Goal: Task Accomplishment & Management: Manage account settings

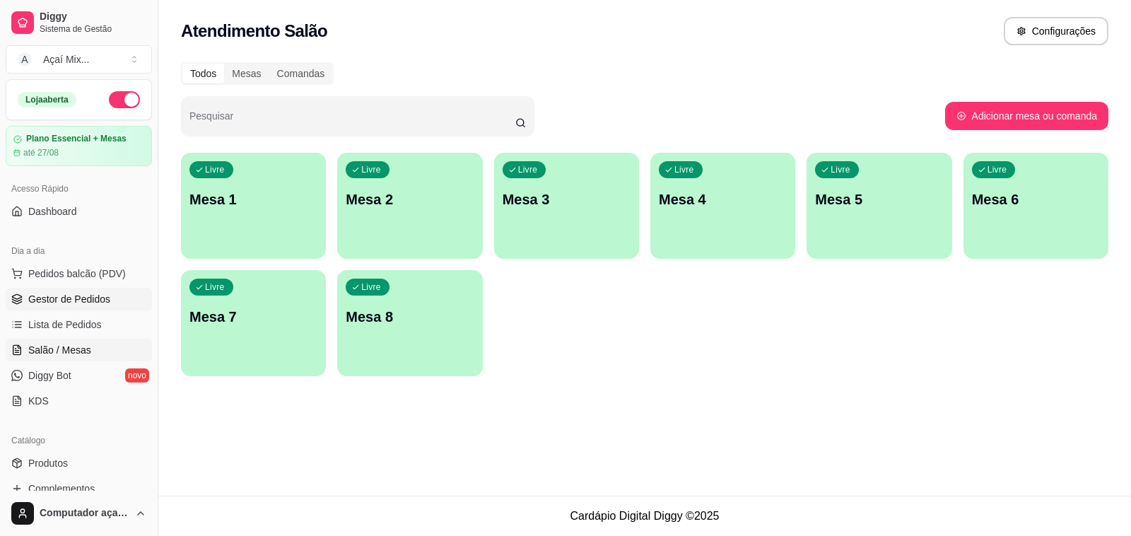
click at [88, 301] on span "Gestor de Pedidos" at bounding box center [69, 299] width 82 height 14
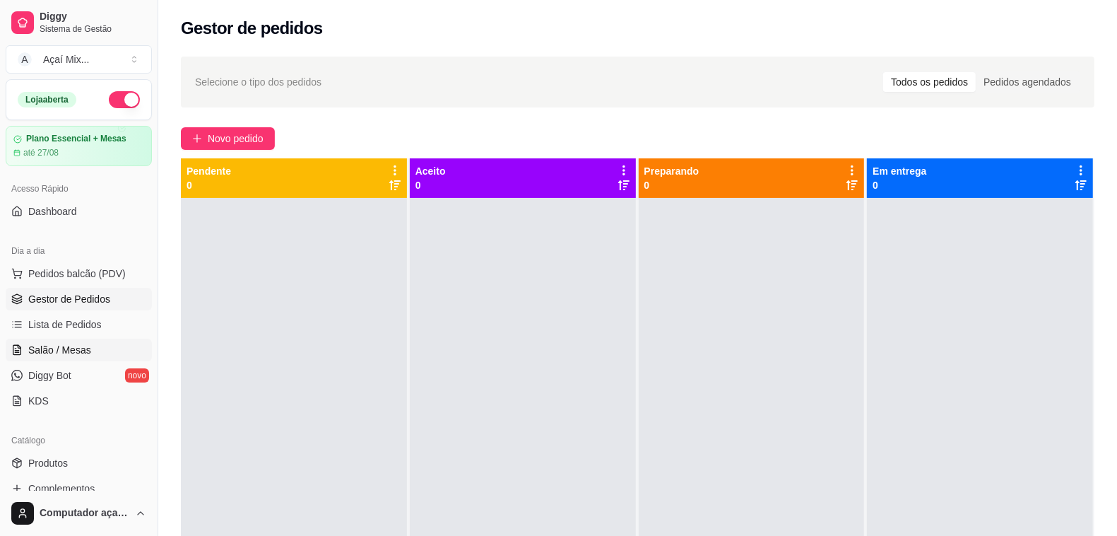
click at [89, 341] on link "Salão / Mesas" at bounding box center [79, 349] width 146 height 23
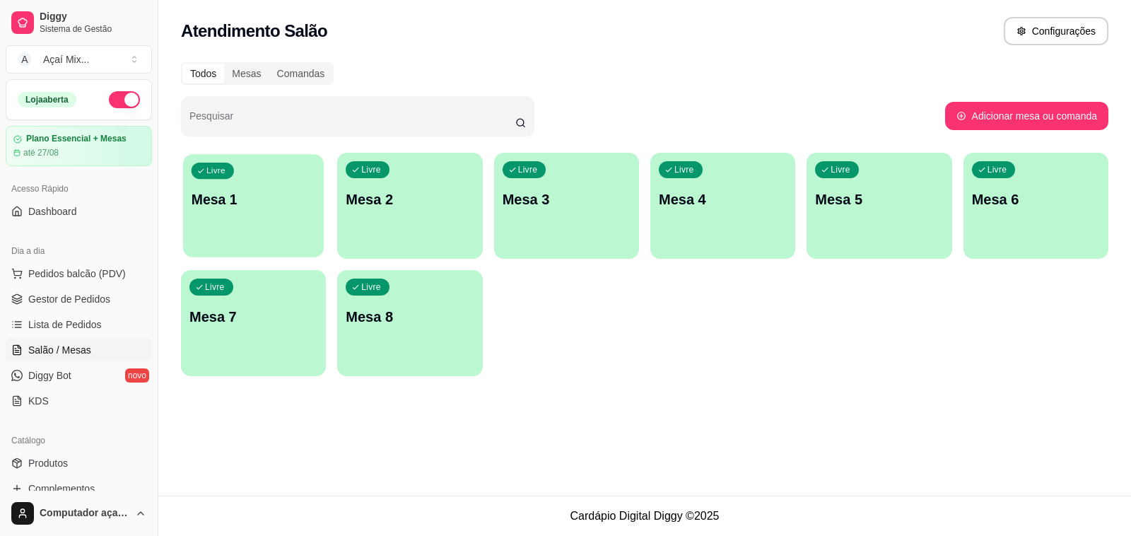
click at [290, 244] on div "button" at bounding box center [253, 248] width 141 height 16
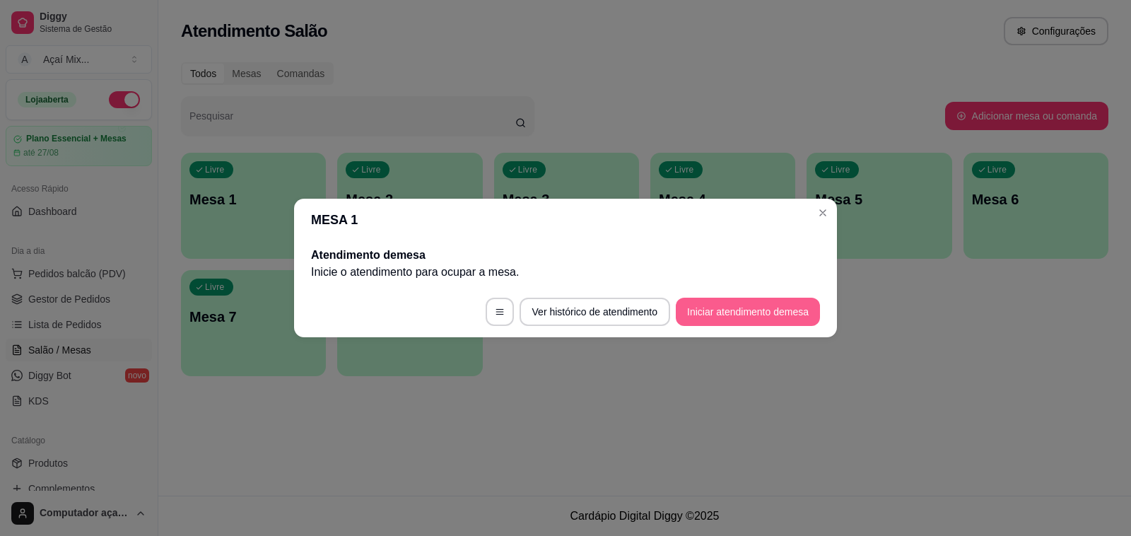
click at [696, 309] on button "Iniciar atendimento de mesa" at bounding box center [748, 311] width 144 height 28
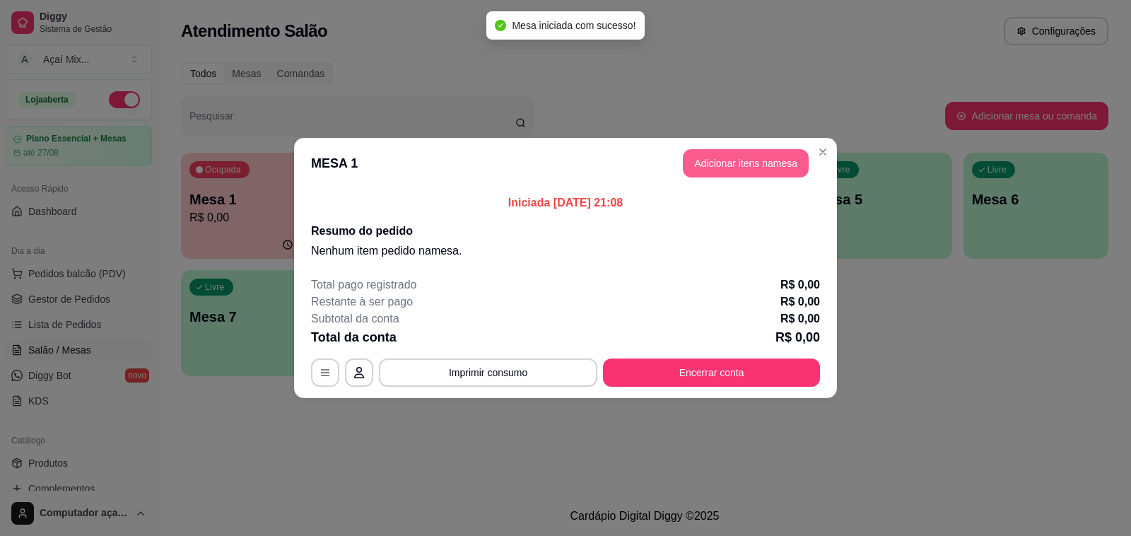
click at [712, 161] on button "Adicionar itens na mesa" at bounding box center [746, 163] width 126 height 28
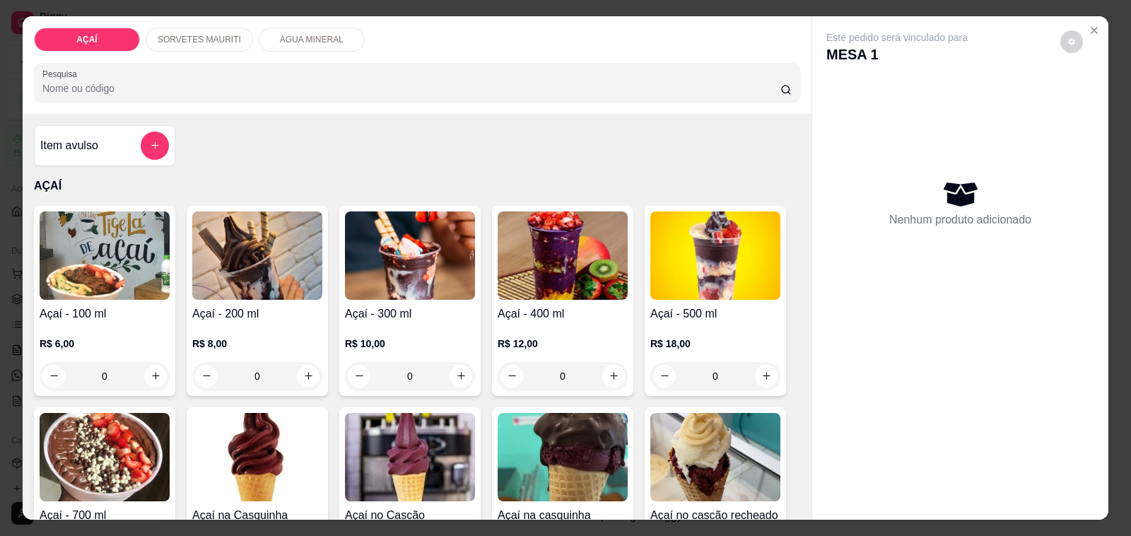
click at [73, 239] on img at bounding box center [105, 255] width 130 height 88
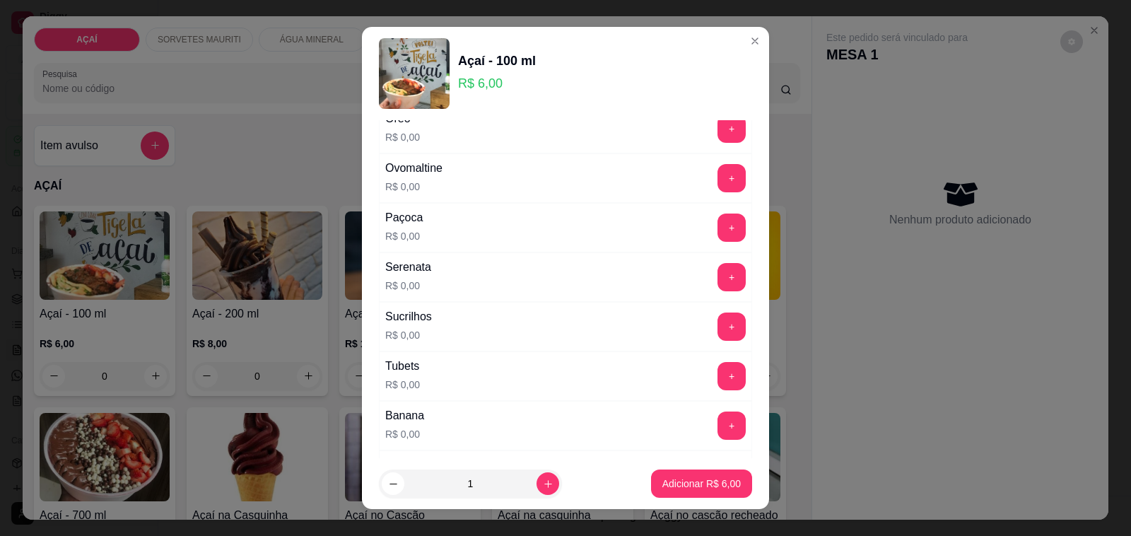
scroll to position [1546, 0]
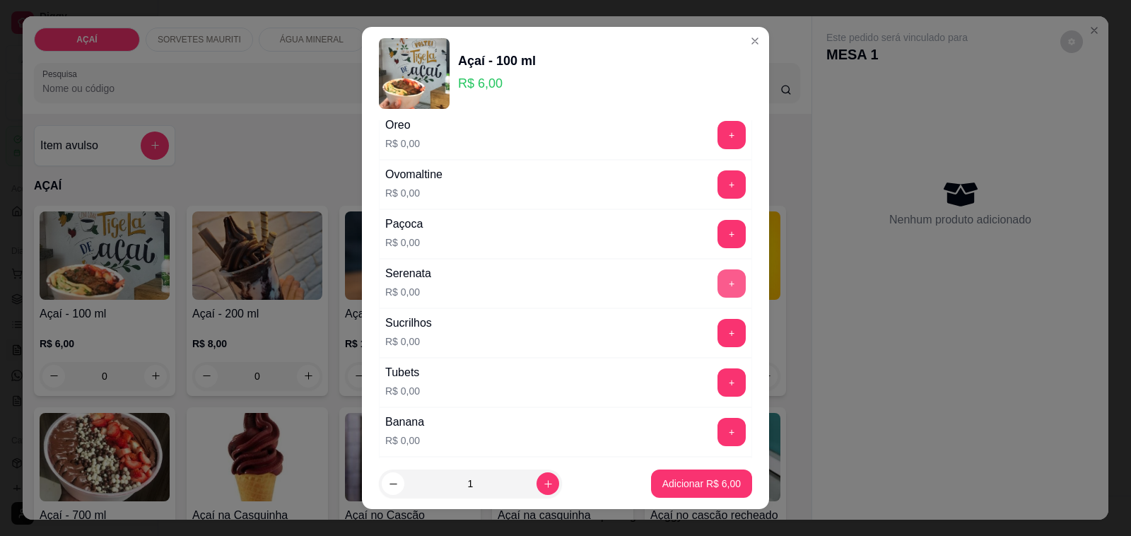
click at [717, 290] on button "+" at bounding box center [731, 283] width 28 height 28
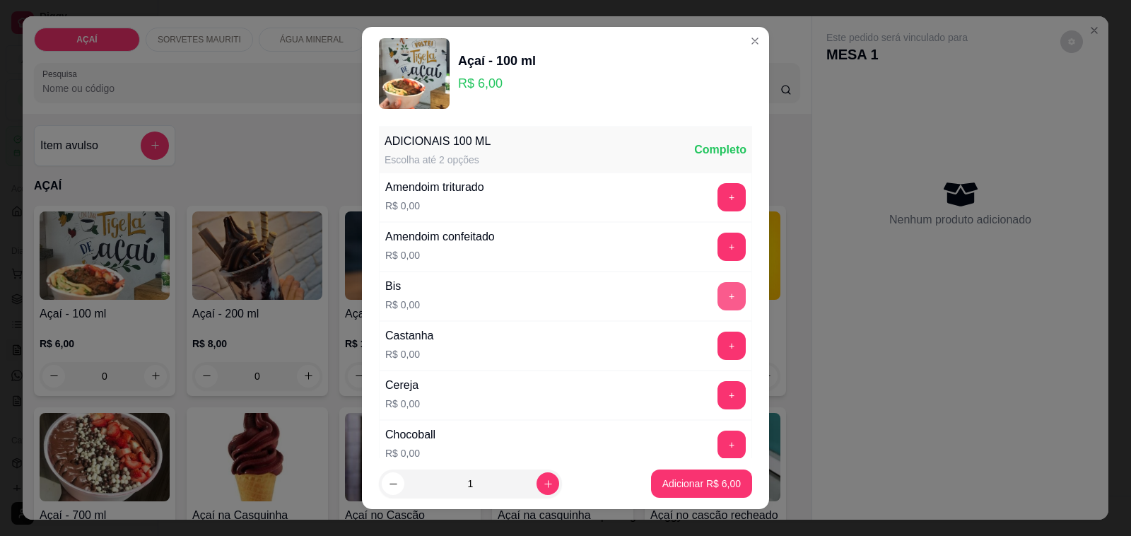
scroll to position [177, 0]
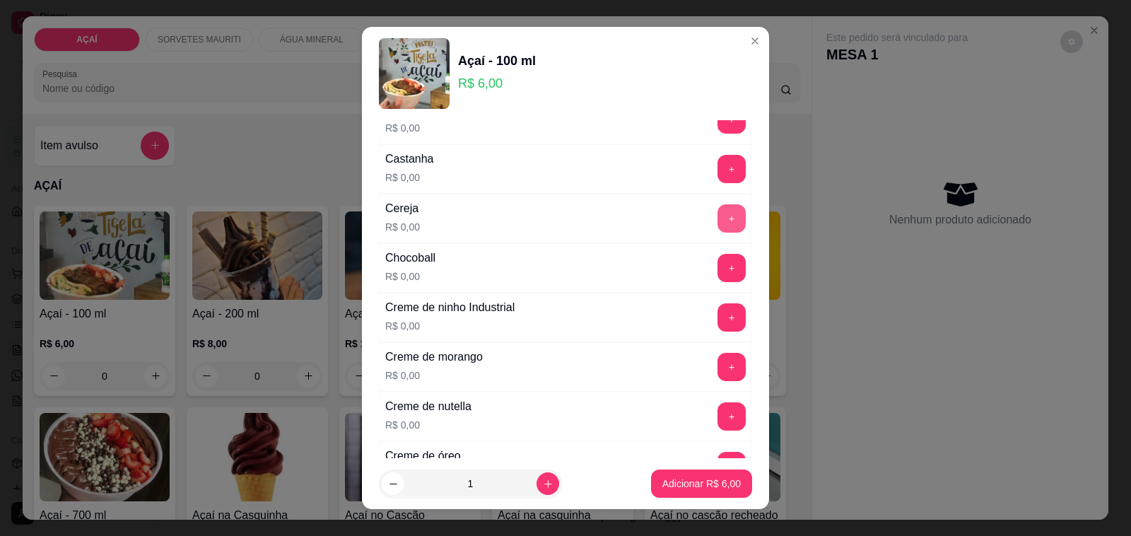
click at [717, 217] on button "+" at bounding box center [731, 218] width 28 height 28
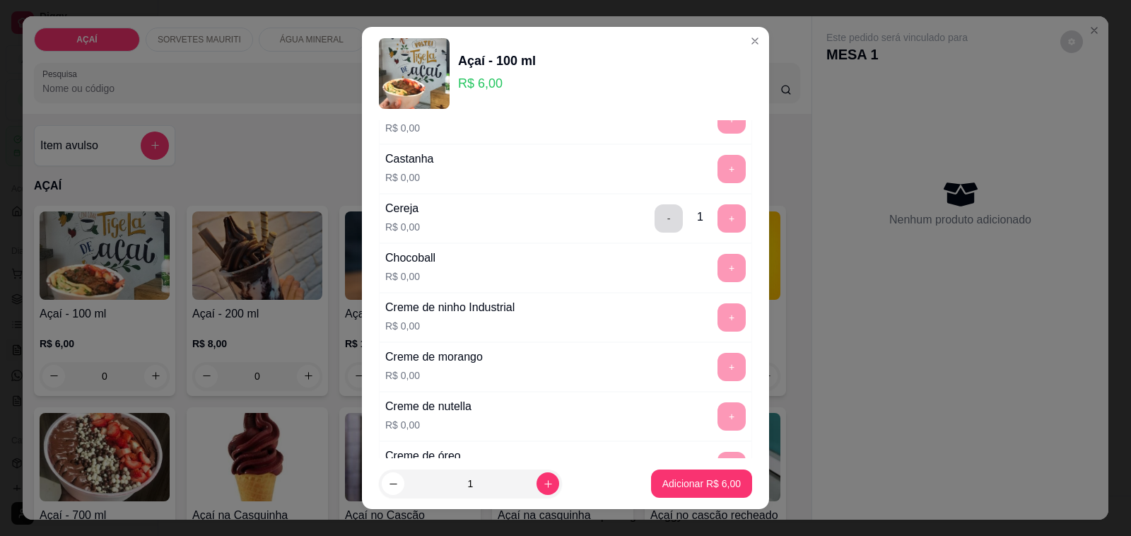
click at [654, 226] on button "-" at bounding box center [668, 218] width 28 height 28
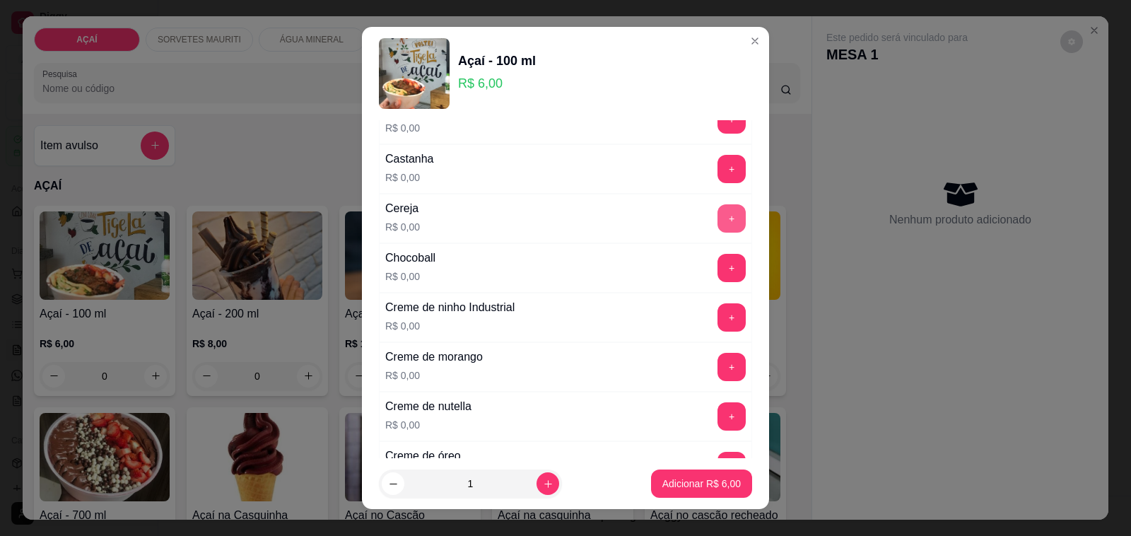
click at [717, 214] on button "+" at bounding box center [731, 218] width 28 height 28
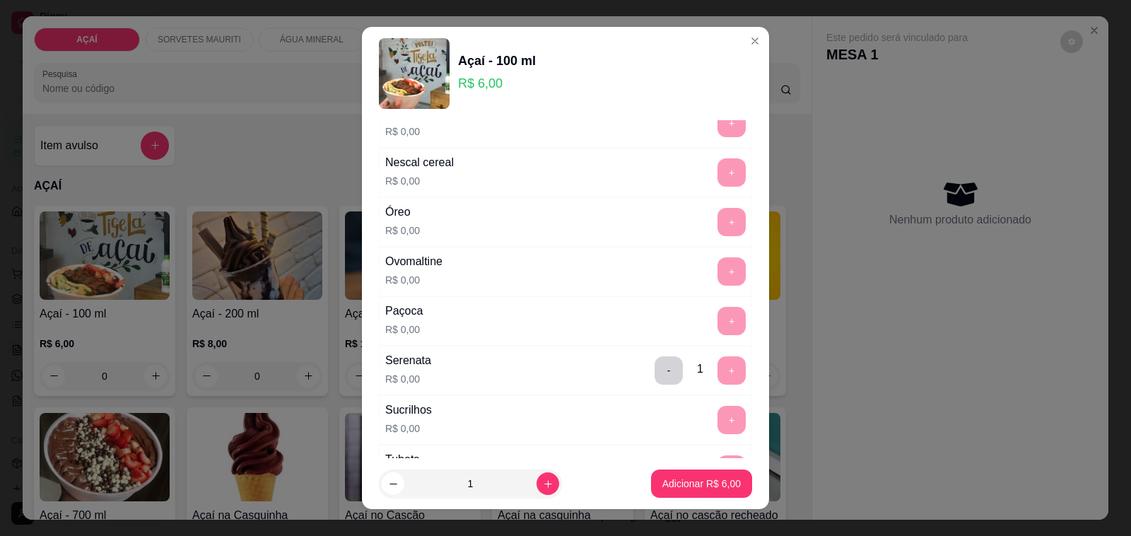
scroll to position [1458, 0]
click at [655, 378] on button "-" at bounding box center [669, 372] width 28 height 28
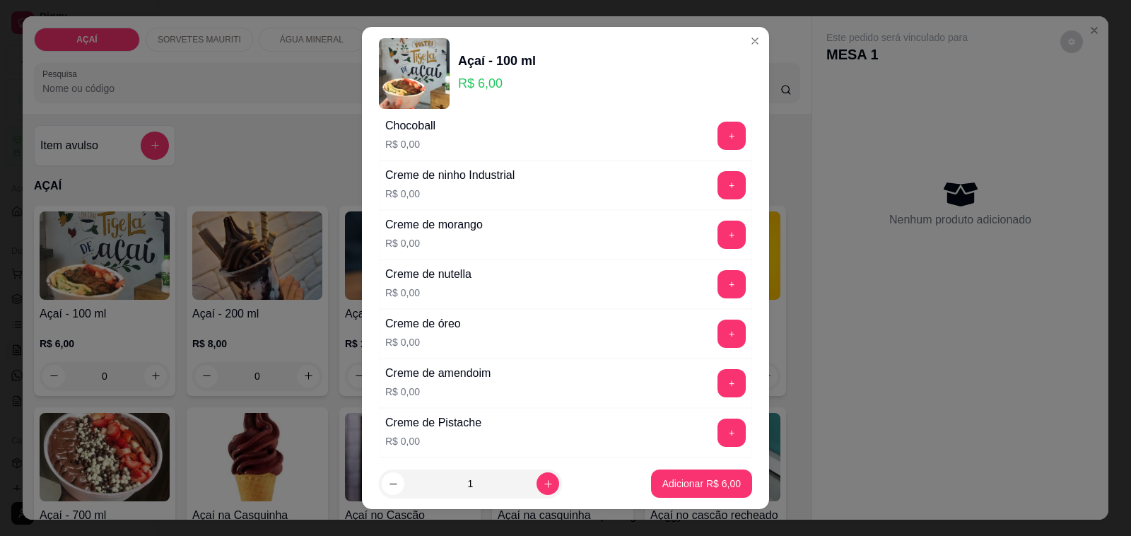
scroll to position [309, 0]
click at [717, 288] on button "+" at bounding box center [731, 283] width 28 height 28
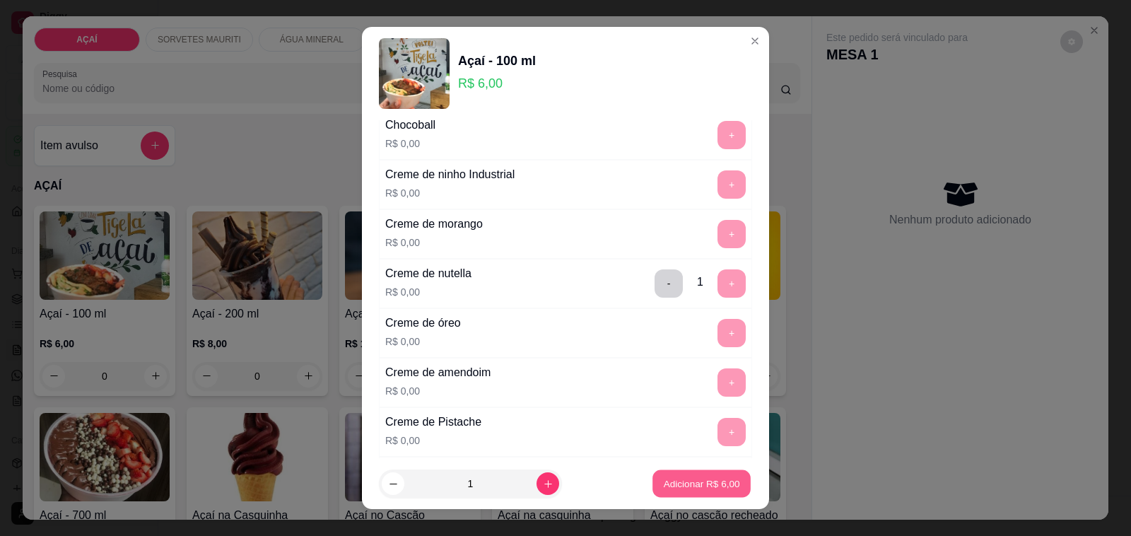
click at [698, 485] on p "Adicionar R$ 6,00" at bounding box center [701, 482] width 76 height 13
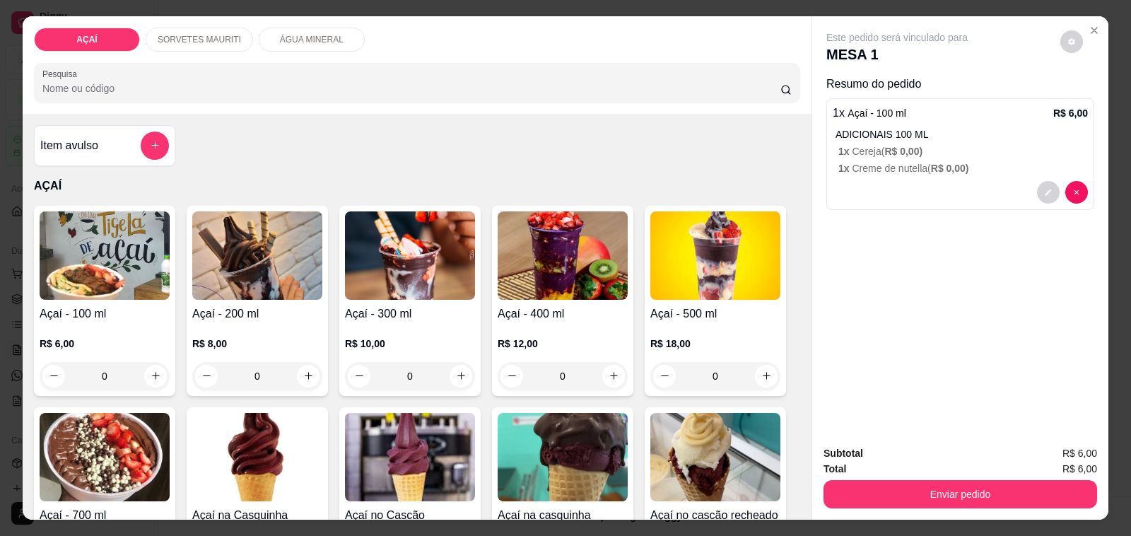
click at [160, 291] on img at bounding box center [105, 255] width 130 height 88
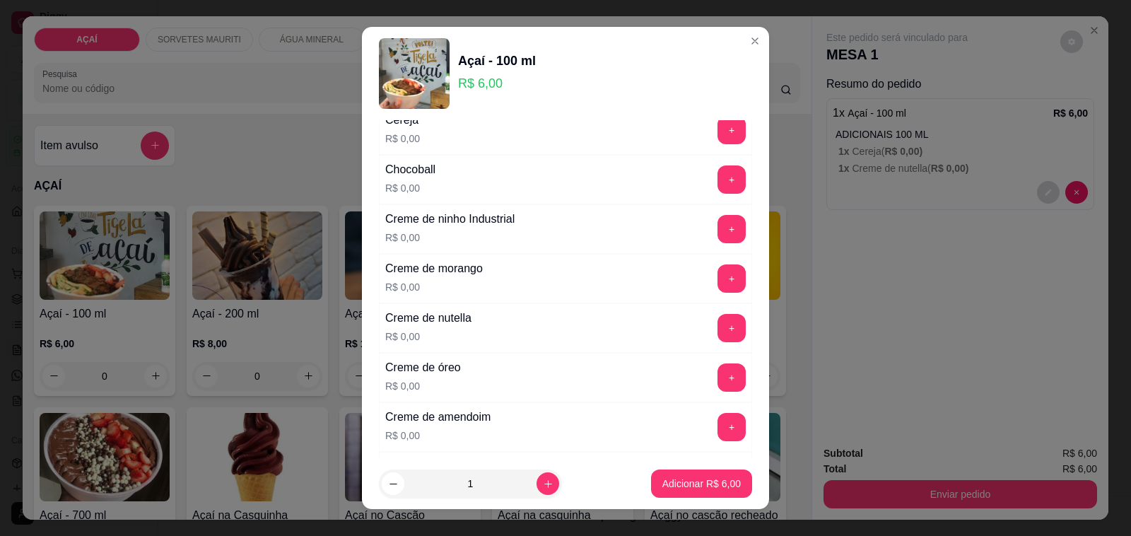
scroll to position [353, 0]
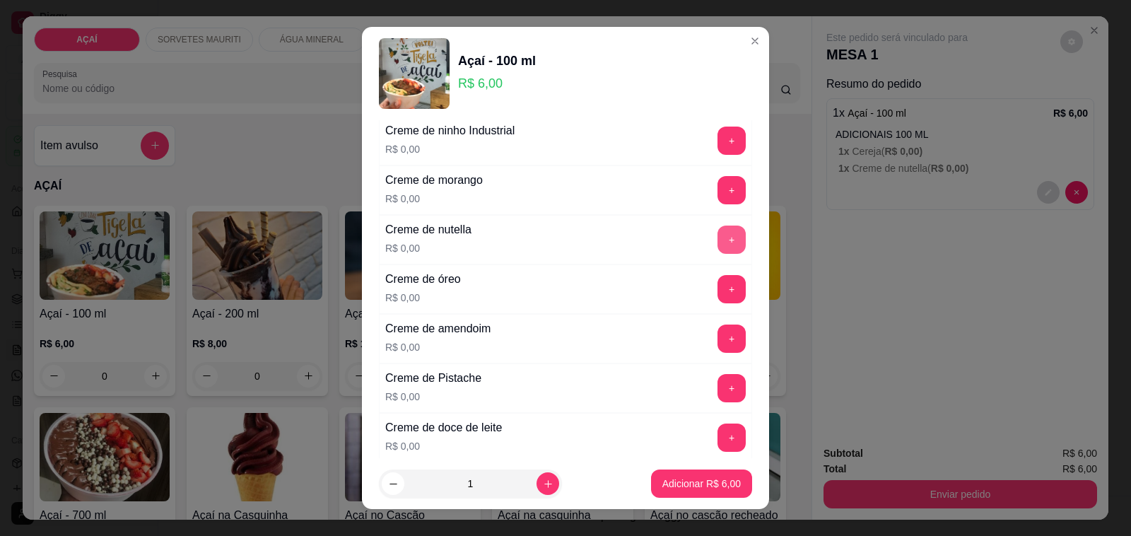
click at [717, 247] on button "+" at bounding box center [731, 239] width 28 height 28
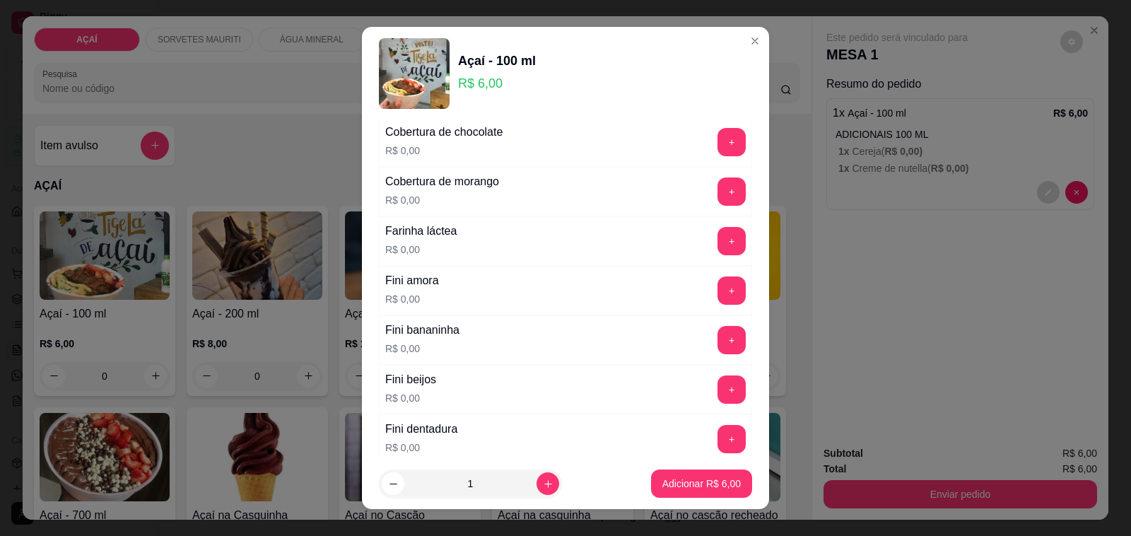
scroll to position [795, 0]
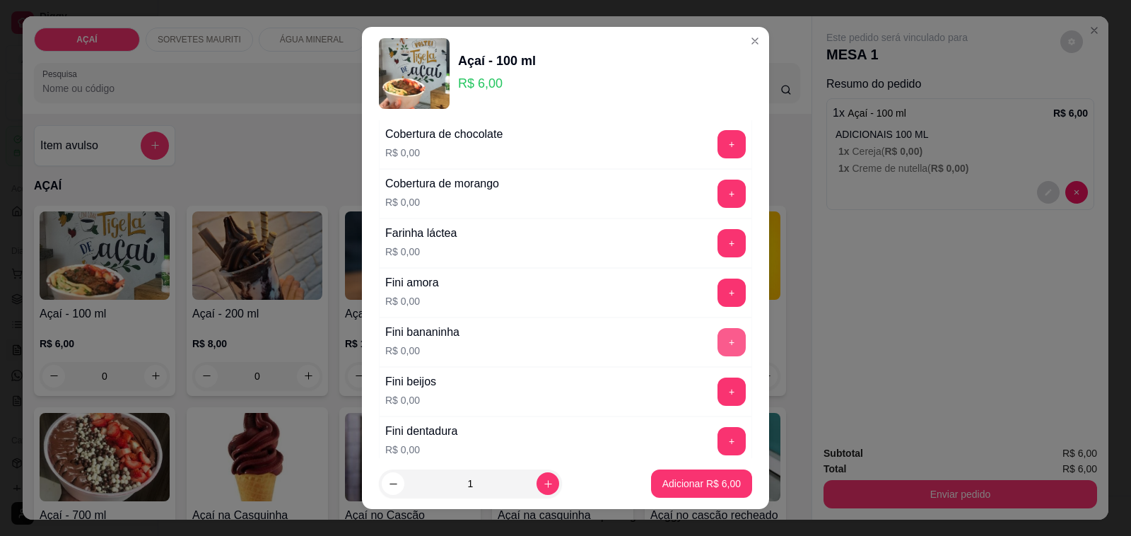
click at [712, 347] on div "+" at bounding box center [732, 342] width 40 height 28
click at [718, 348] on button "+" at bounding box center [732, 343] width 28 height 28
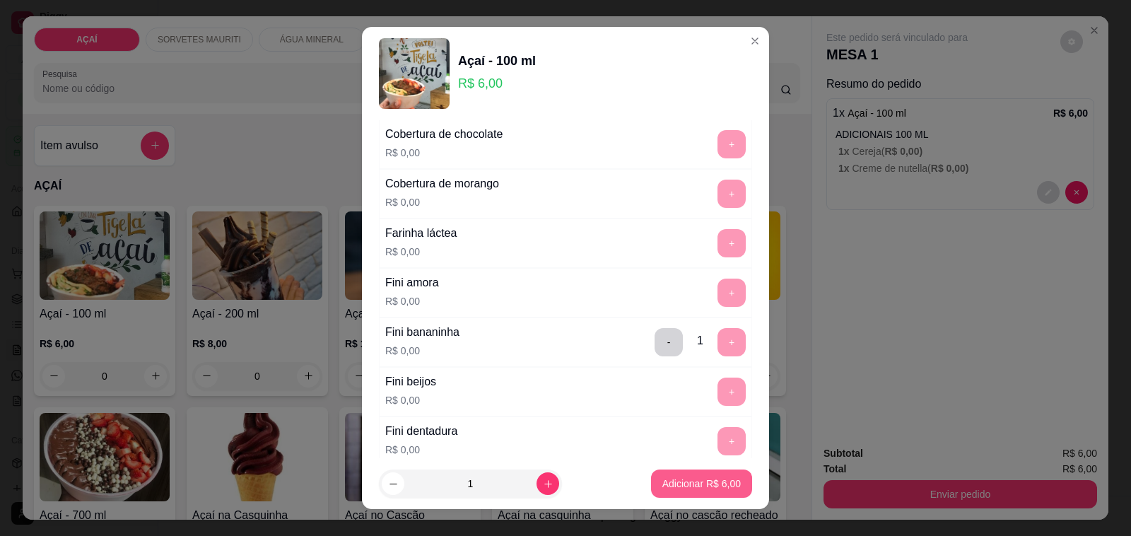
click at [690, 482] on p "Adicionar R$ 6,00" at bounding box center [701, 483] width 78 height 14
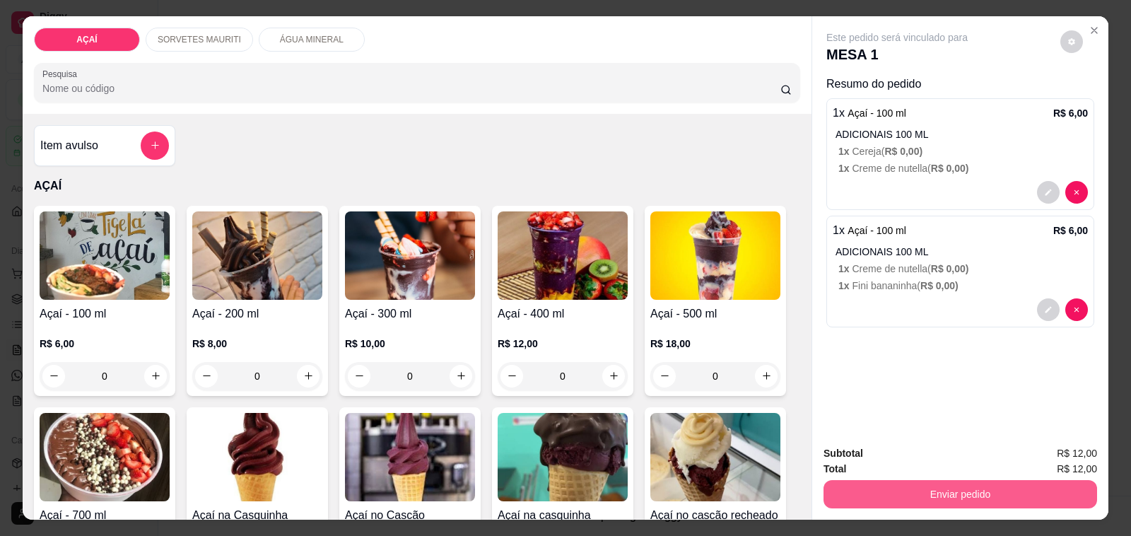
click at [958, 482] on button "Enviar pedido" at bounding box center [959, 494] width 273 height 28
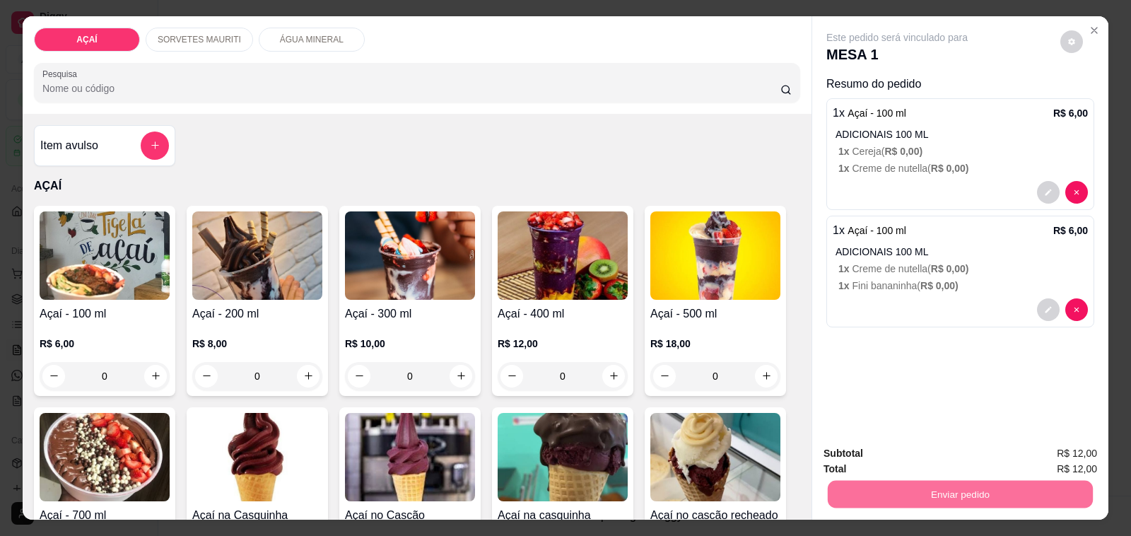
click at [915, 459] on button "Não registrar e enviar pedido" at bounding box center [912, 453] width 147 height 27
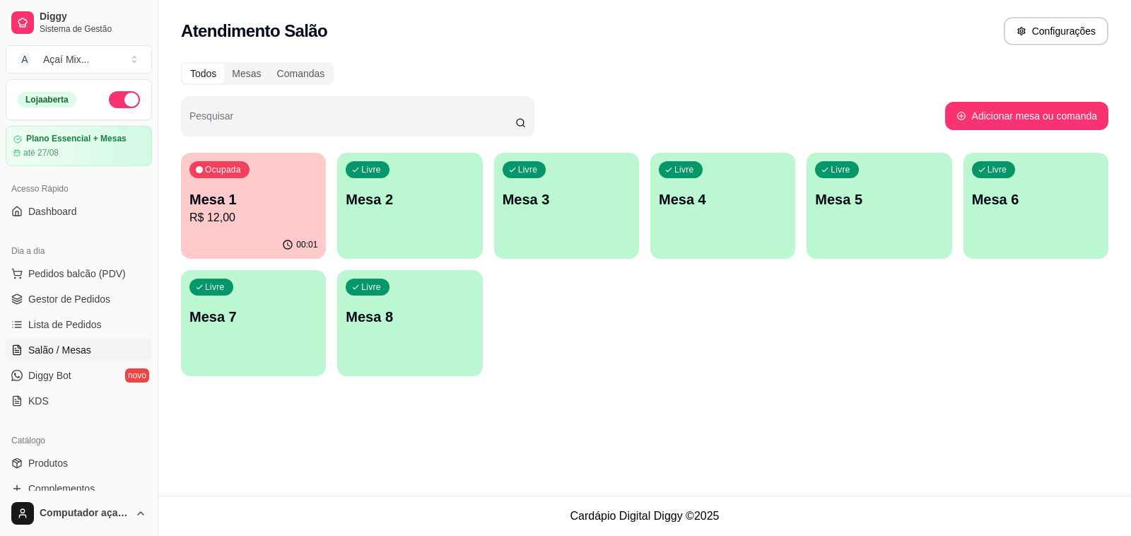
click at [308, 195] on p "Mesa 1" at bounding box center [253, 199] width 128 height 20
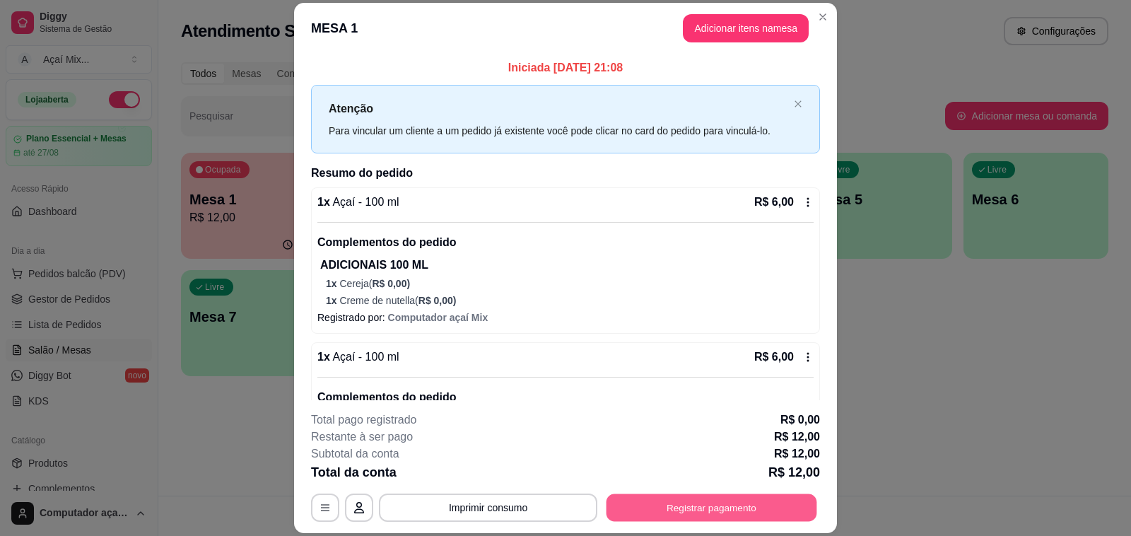
click at [677, 504] on button "Registrar pagamento" at bounding box center [711, 508] width 211 height 28
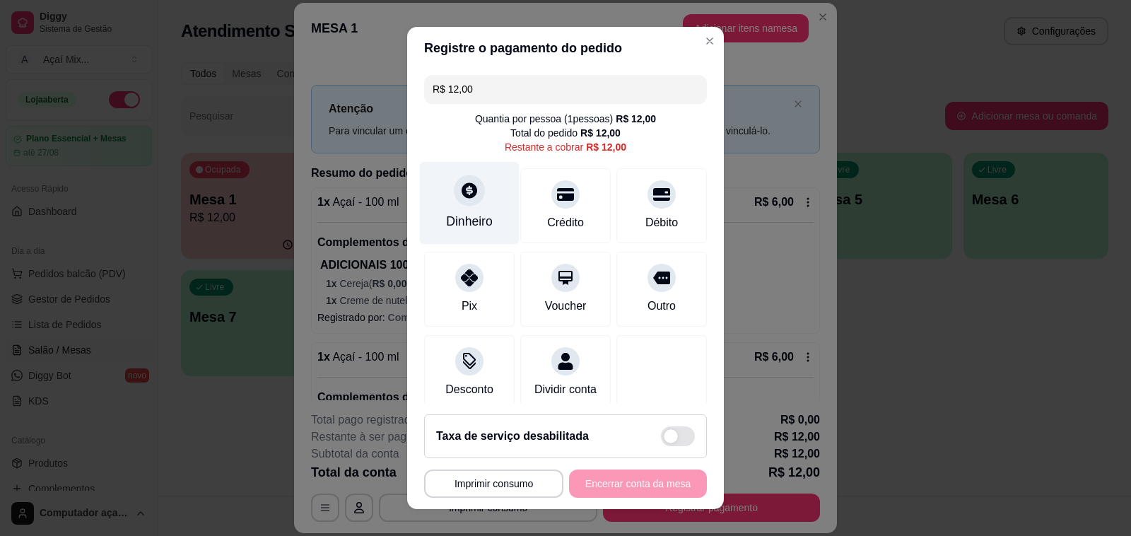
click at [484, 195] on div "Dinheiro" at bounding box center [470, 203] width 100 height 83
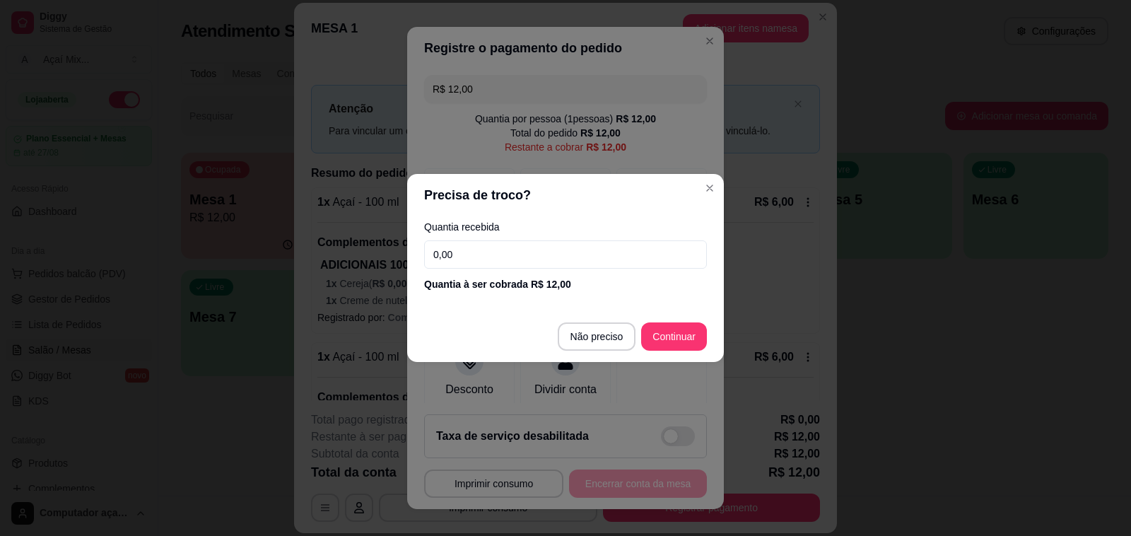
click at [480, 244] on input "0,00" at bounding box center [565, 254] width 283 height 28
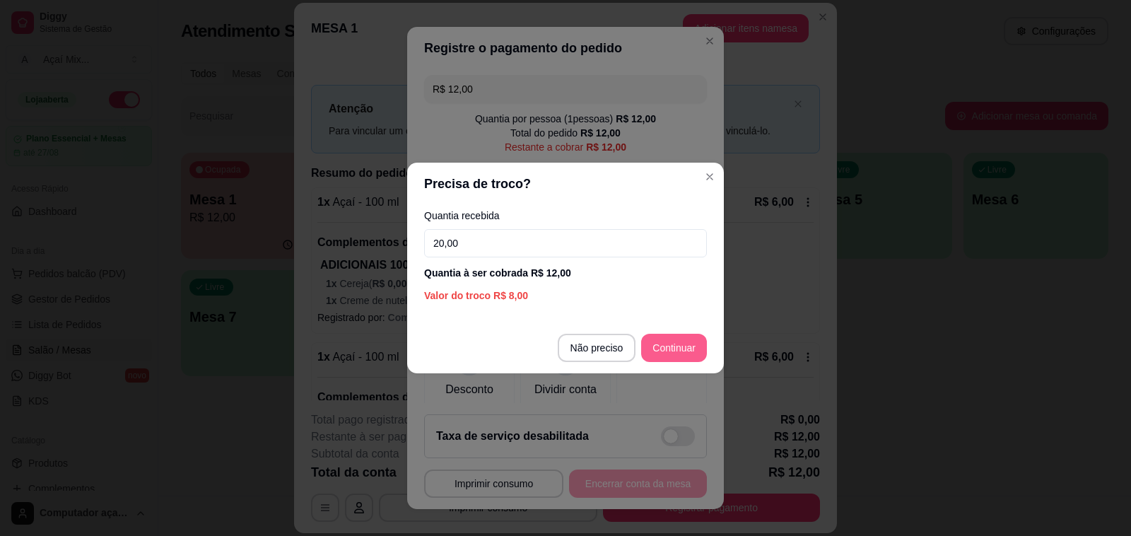
type input "20,00"
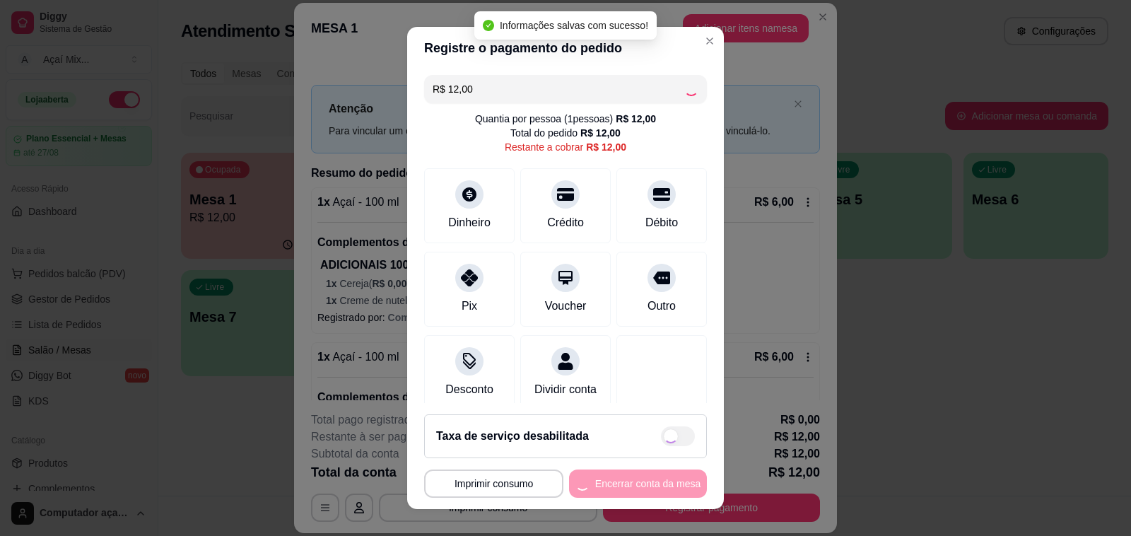
type input "R$ 0,00"
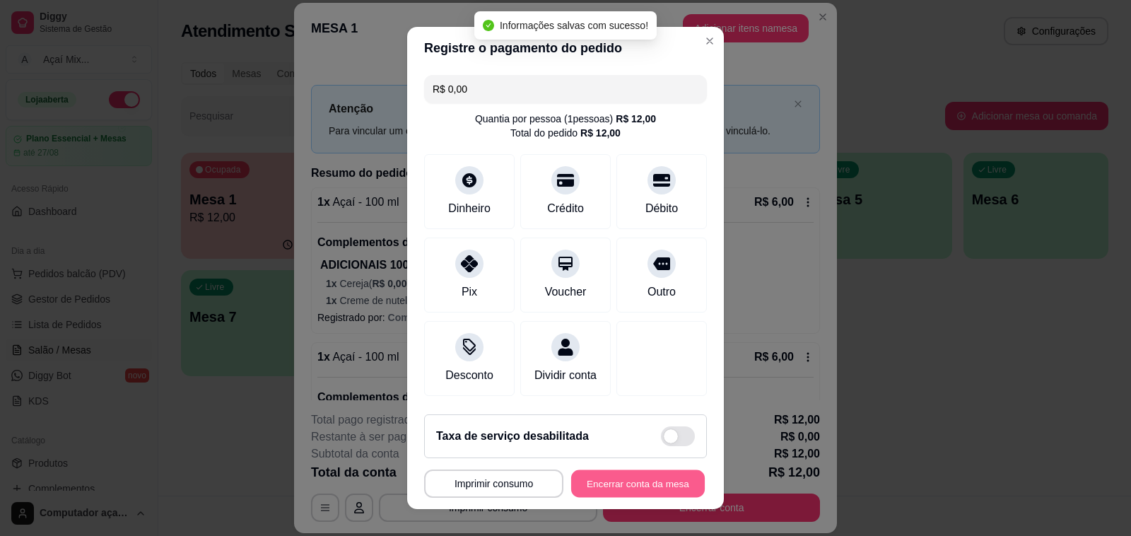
click at [644, 486] on button "Encerrar conta da mesa" at bounding box center [638, 484] width 134 height 28
